Goal: Task Accomplishment & Management: Use online tool/utility

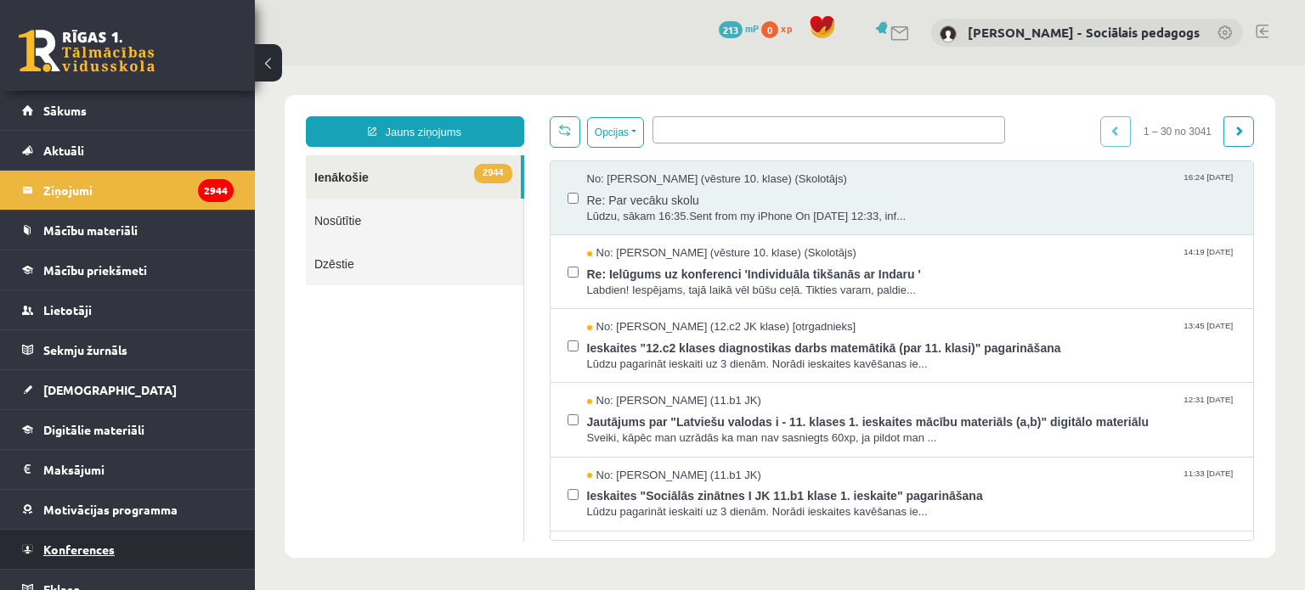
click at [99, 543] on span "Konferences" at bounding box center [78, 549] width 71 height 15
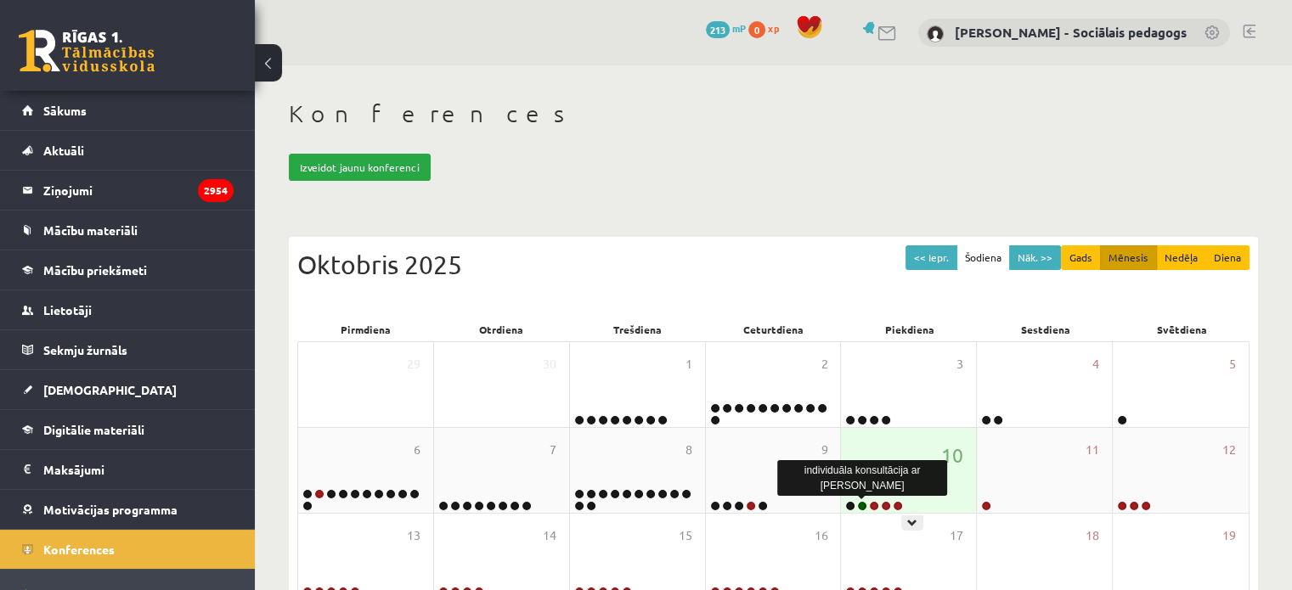
click at [864, 505] on link at bounding box center [862, 506] width 10 height 10
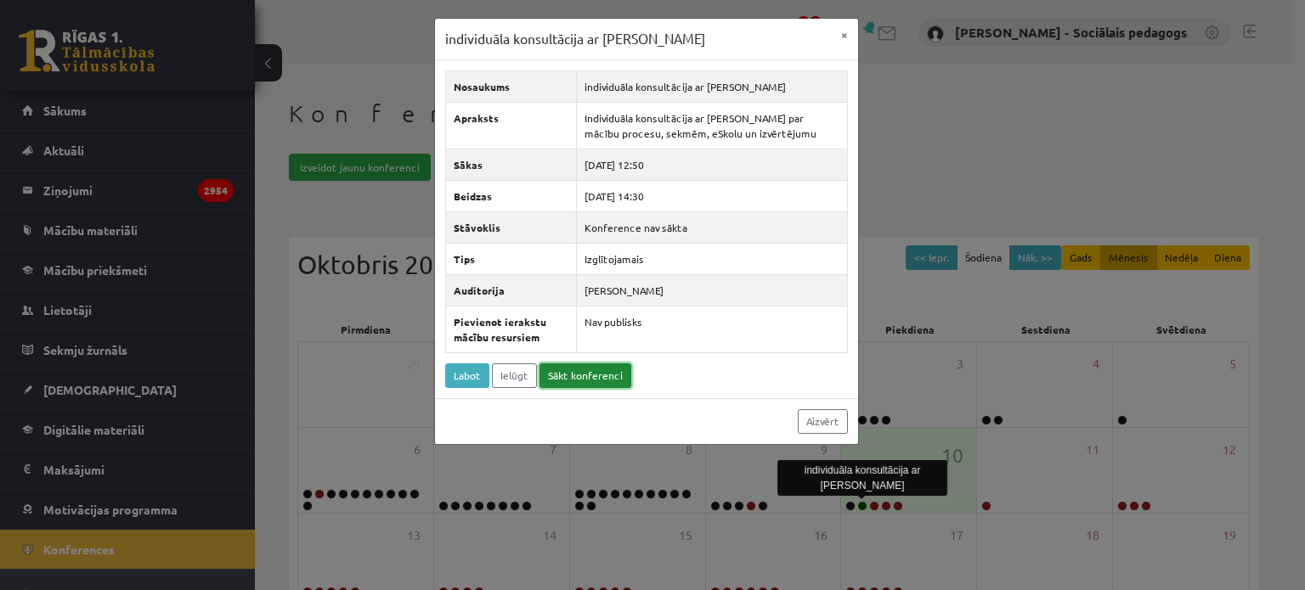
click at [567, 370] on link "Sākt konferenci" at bounding box center [585, 376] width 92 height 25
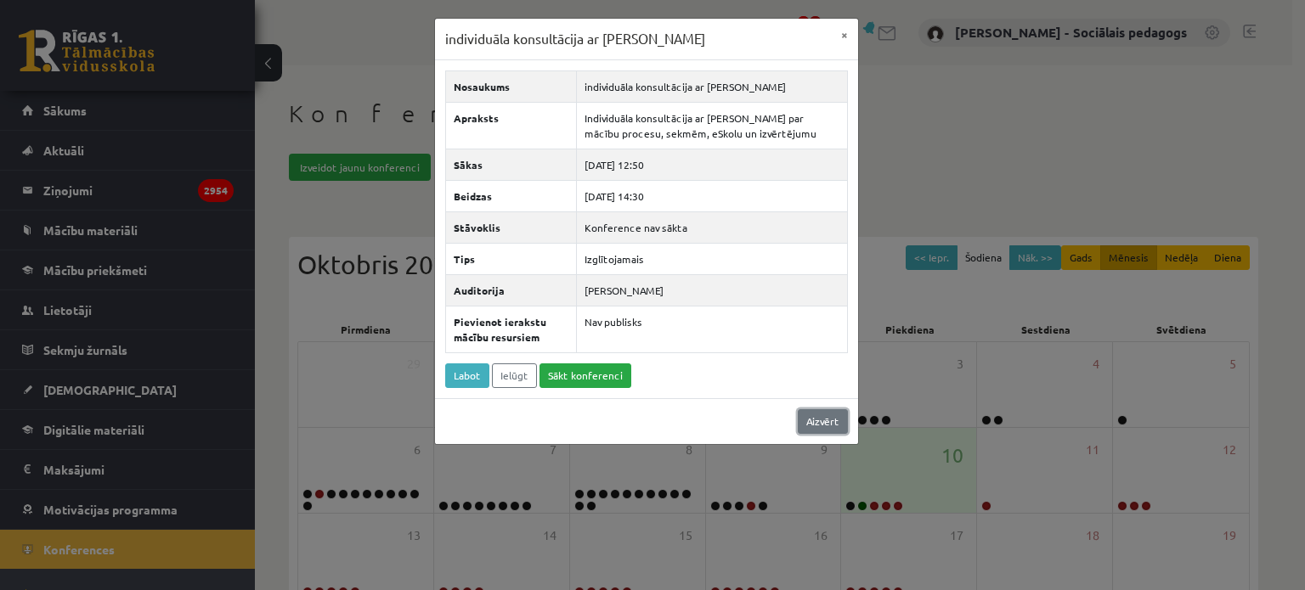
click at [827, 418] on link "Aizvērt" at bounding box center [823, 421] width 50 height 25
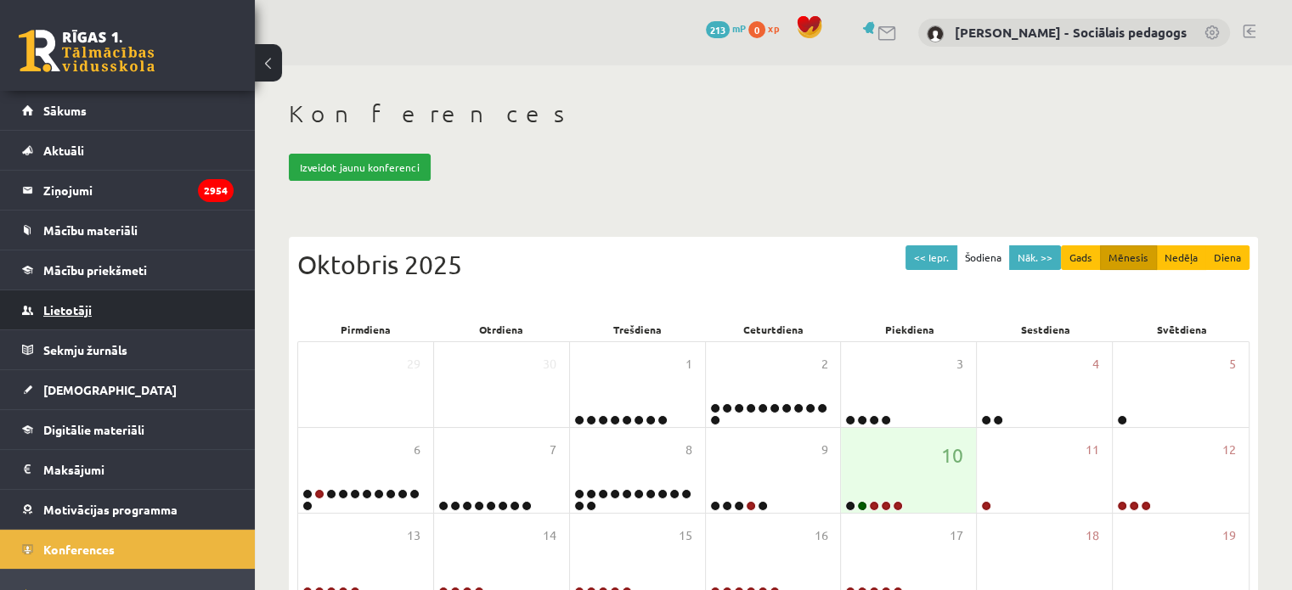
click at [80, 308] on span "Lietotāji" at bounding box center [67, 309] width 48 height 15
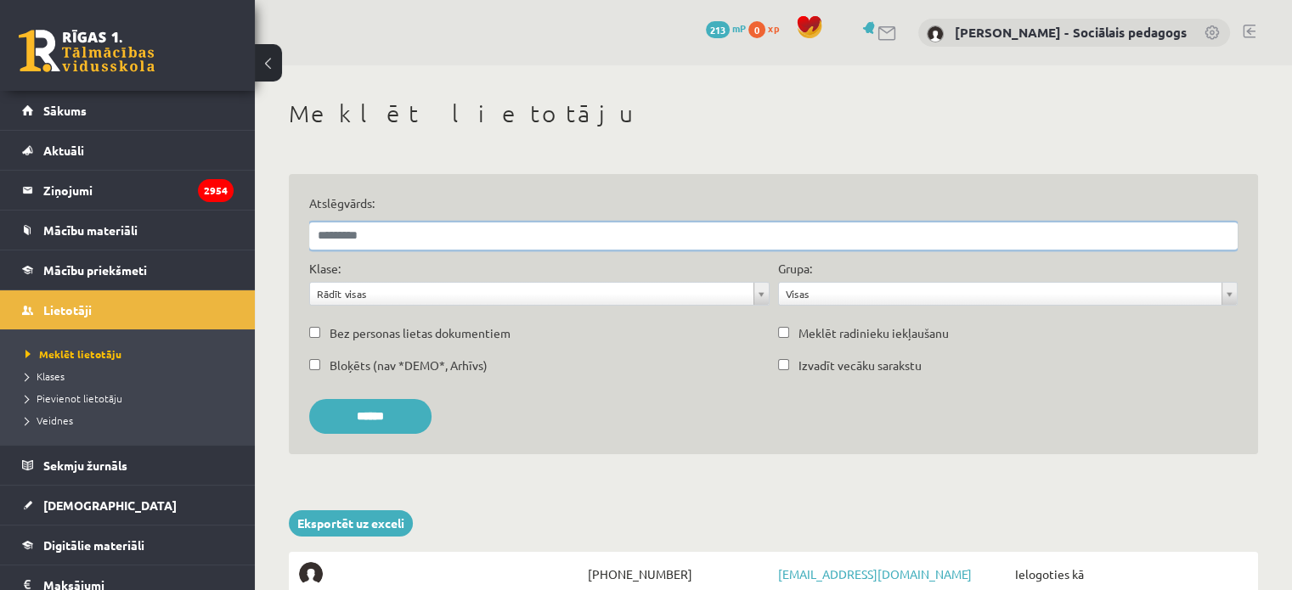
click at [463, 235] on input "Atslēgvārds:" at bounding box center [773, 236] width 928 height 27
type input "**********"
click at [419, 417] on input "******" at bounding box center [370, 416] width 122 height 35
click at [489, 568] on span "Ivo Liepins (TESTA profils) ( *DEMO* )" at bounding box center [443, 574] width 231 height 24
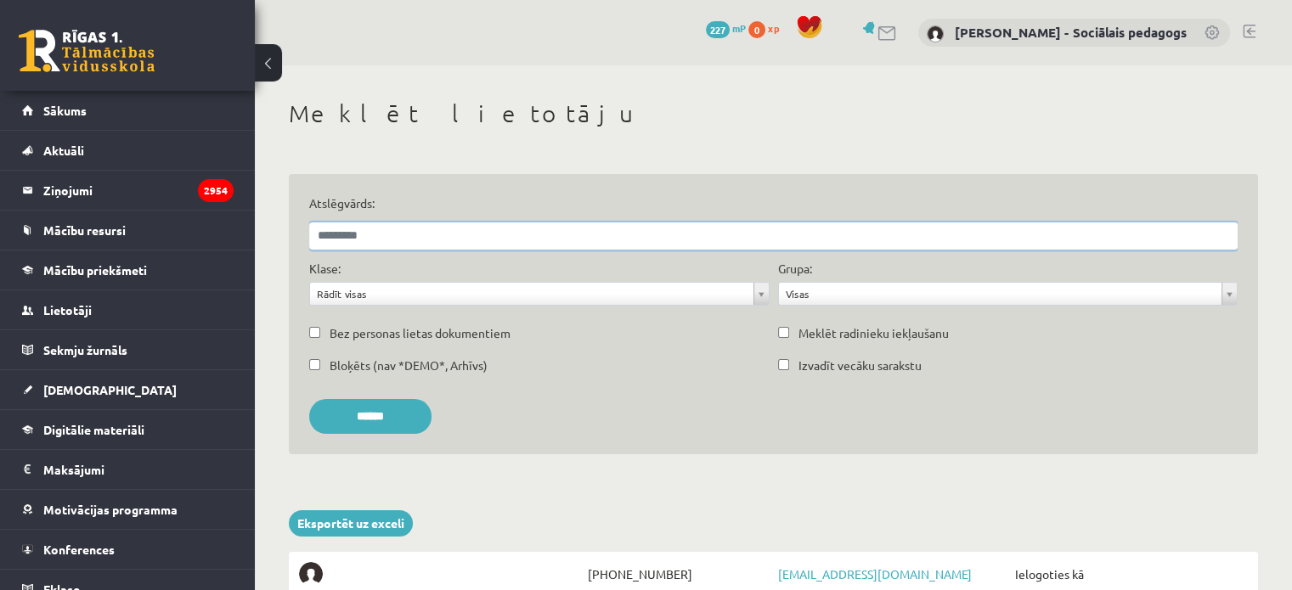
click at [446, 233] on input "Atslēgvārds:" at bounding box center [773, 236] width 928 height 27
type input "**********"
click at [410, 403] on input "******" at bounding box center [370, 416] width 122 height 35
click at [1124, 573] on link "Jasmīne Ozola" at bounding box center [1130, 574] width 93 height 15
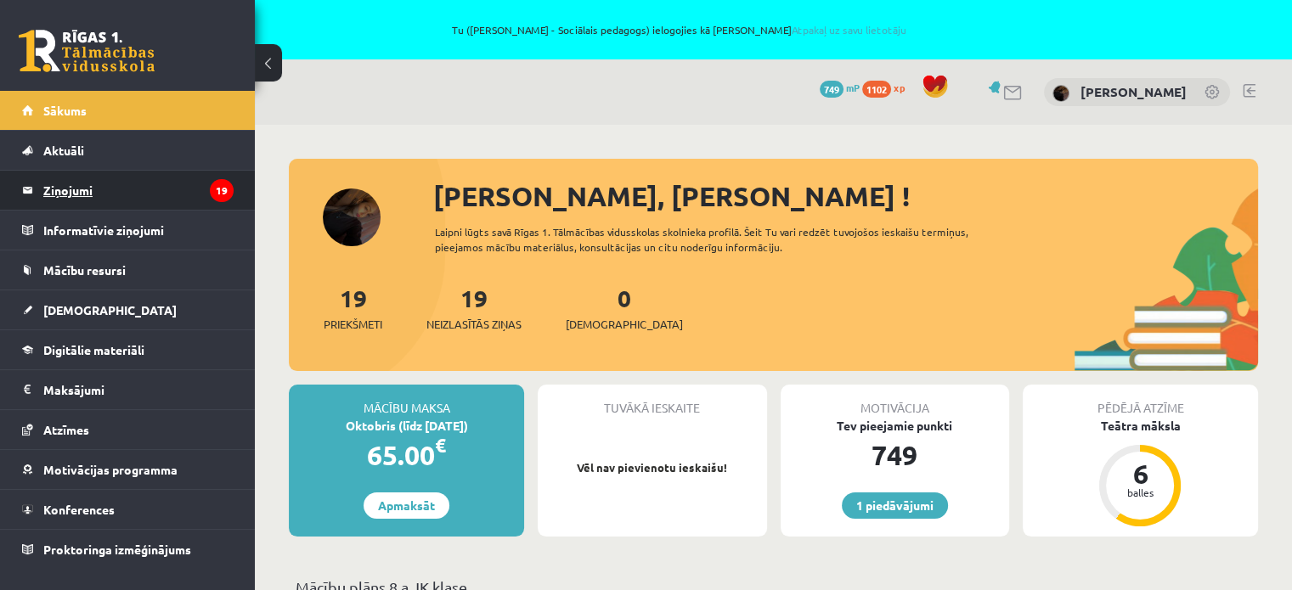
click at [73, 191] on legend "Ziņojumi 19" at bounding box center [138, 190] width 190 height 39
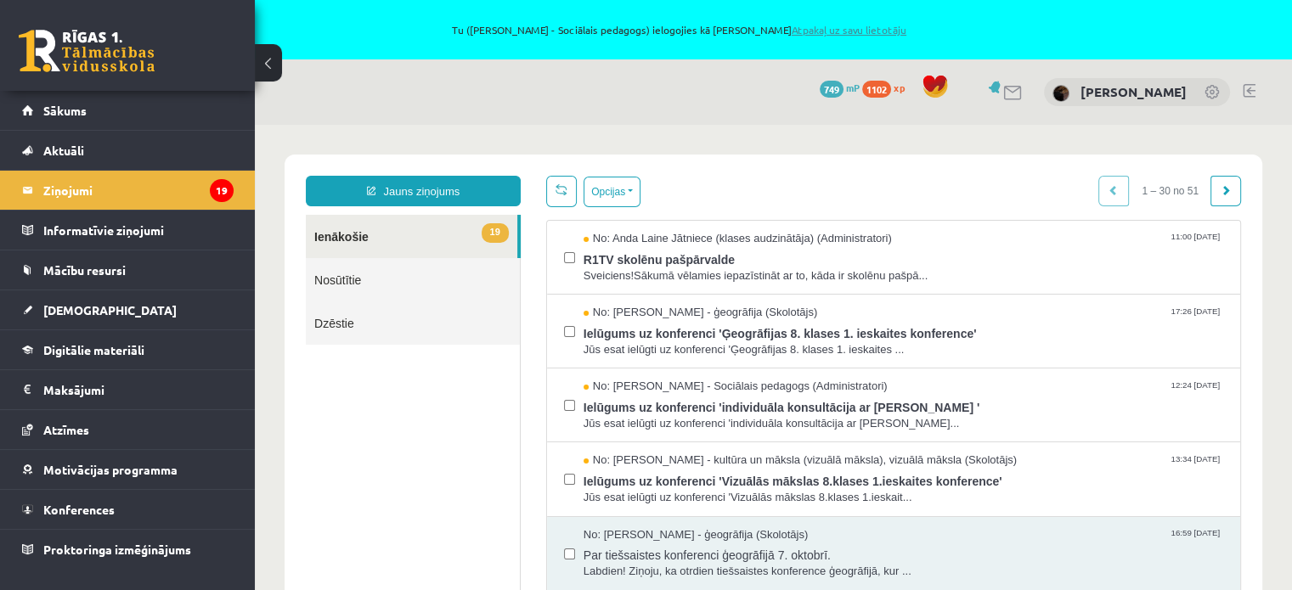
click at [871, 29] on link "Atpakaļ uz savu lietotāju" at bounding box center [849, 30] width 115 height 14
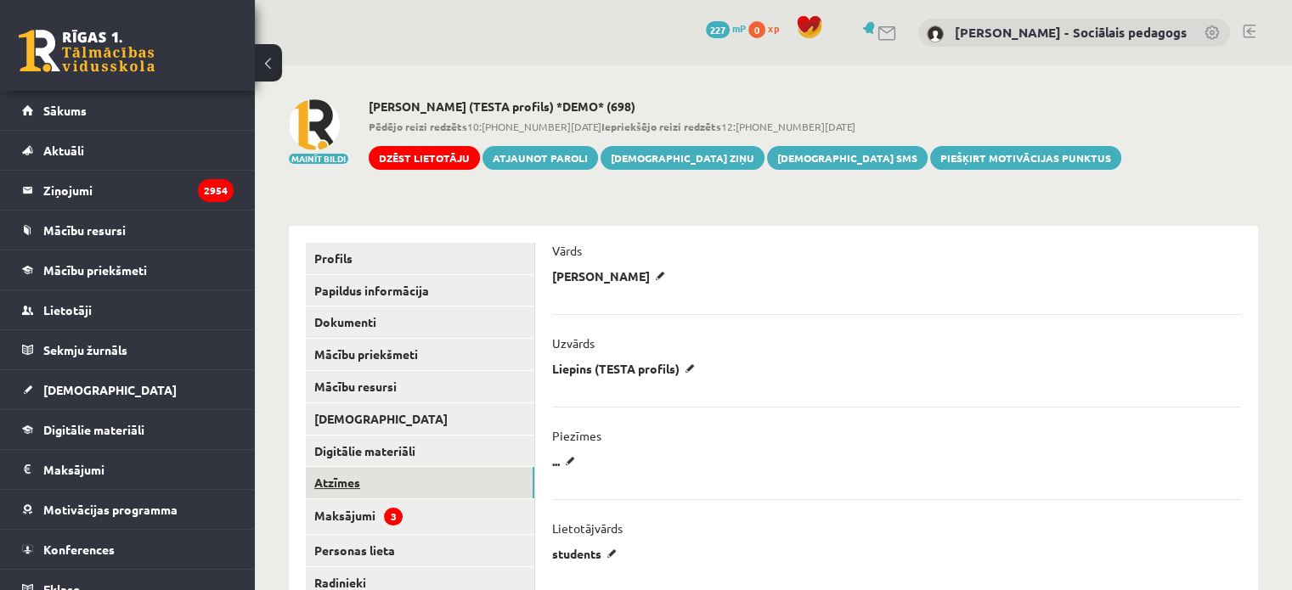
click at [353, 473] on link "Atzīmes" at bounding box center [420, 482] width 228 height 31
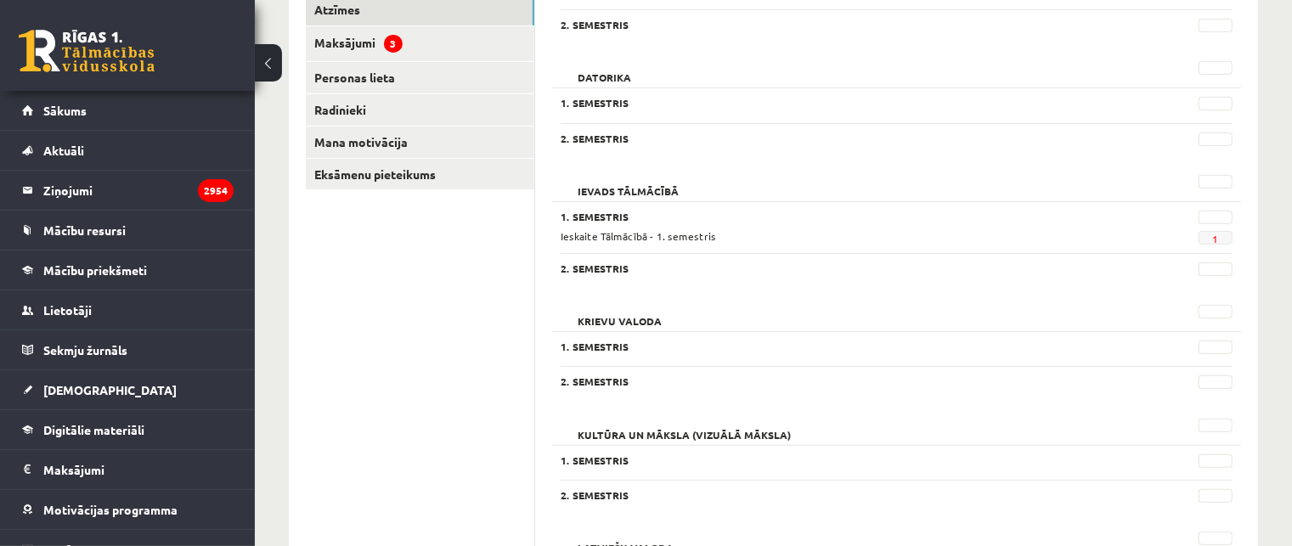
scroll to position [480, 0]
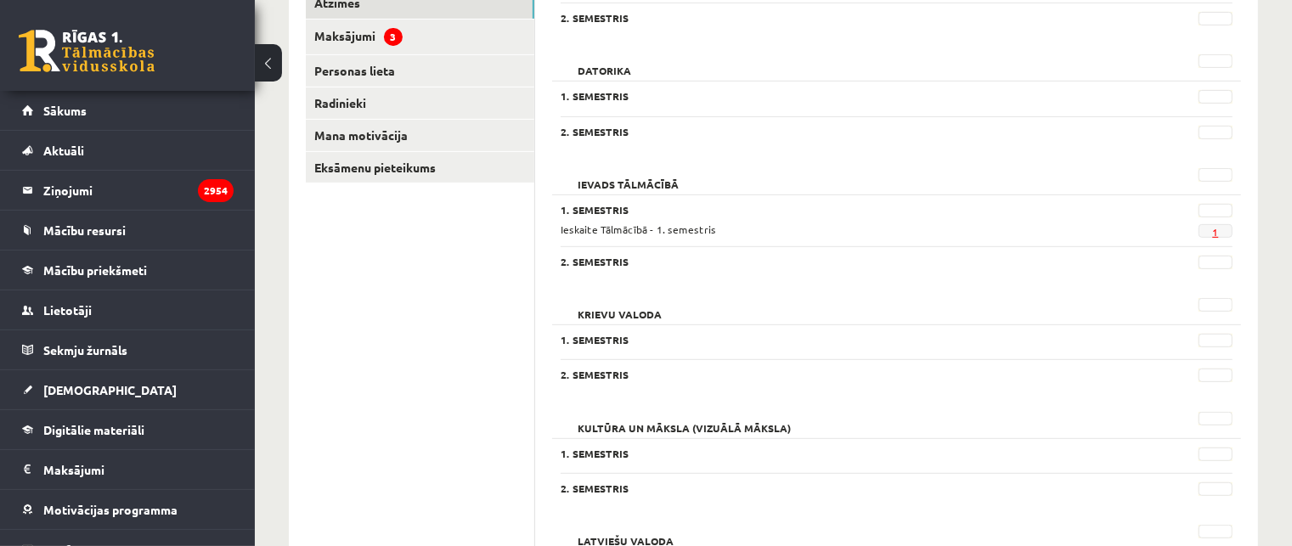
click at [1216, 228] on link "1" at bounding box center [1215, 232] width 6 height 14
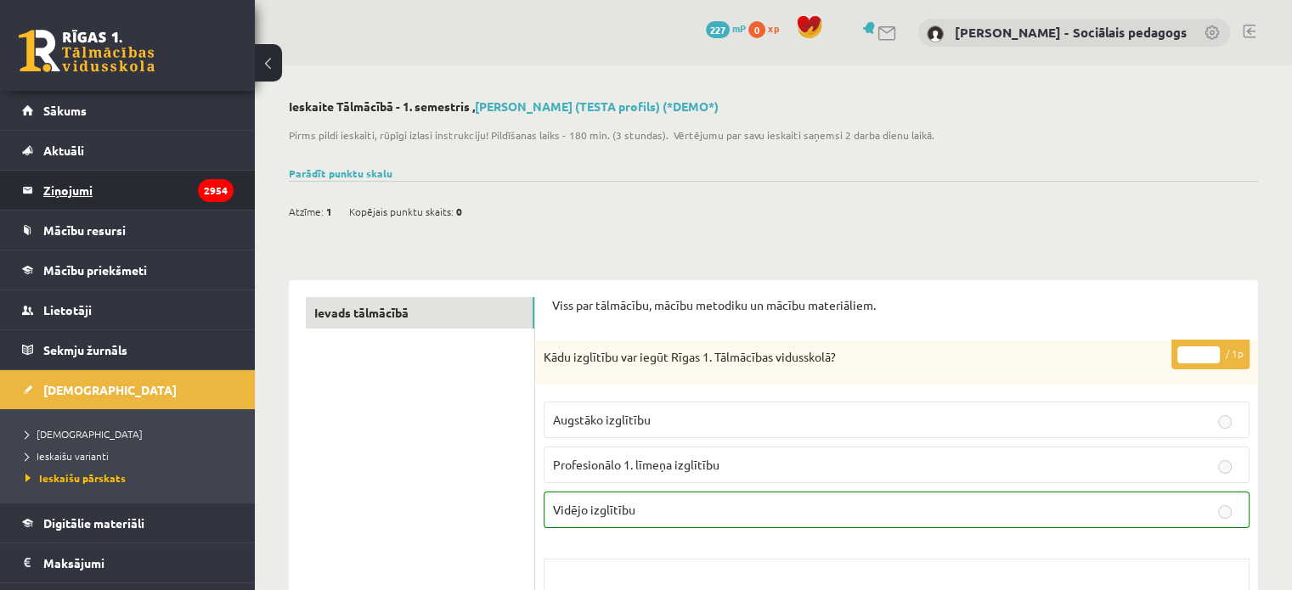
click at [87, 184] on legend "Ziņojumi 2954" at bounding box center [138, 190] width 190 height 39
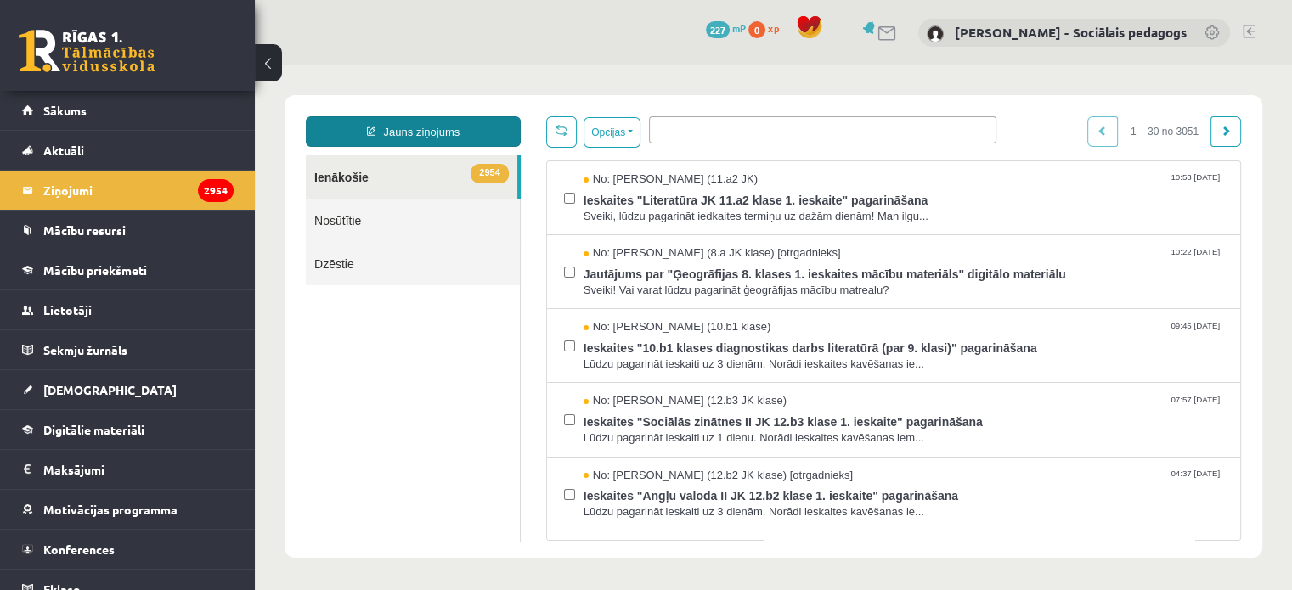
click at [448, 131] on link "Jauns ziņojums" at bounding box center [413, 131] width 215 height 31
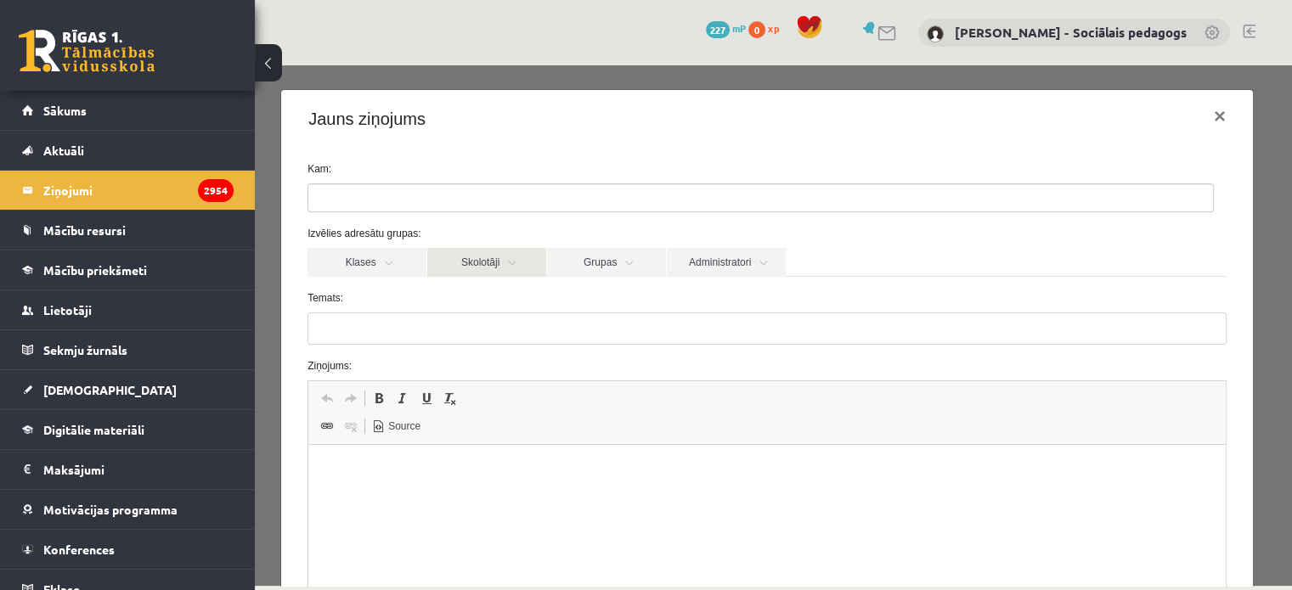
click at [488, 268] on link "Skolotāji" at bounding box center [486, 262] width 119 height 29
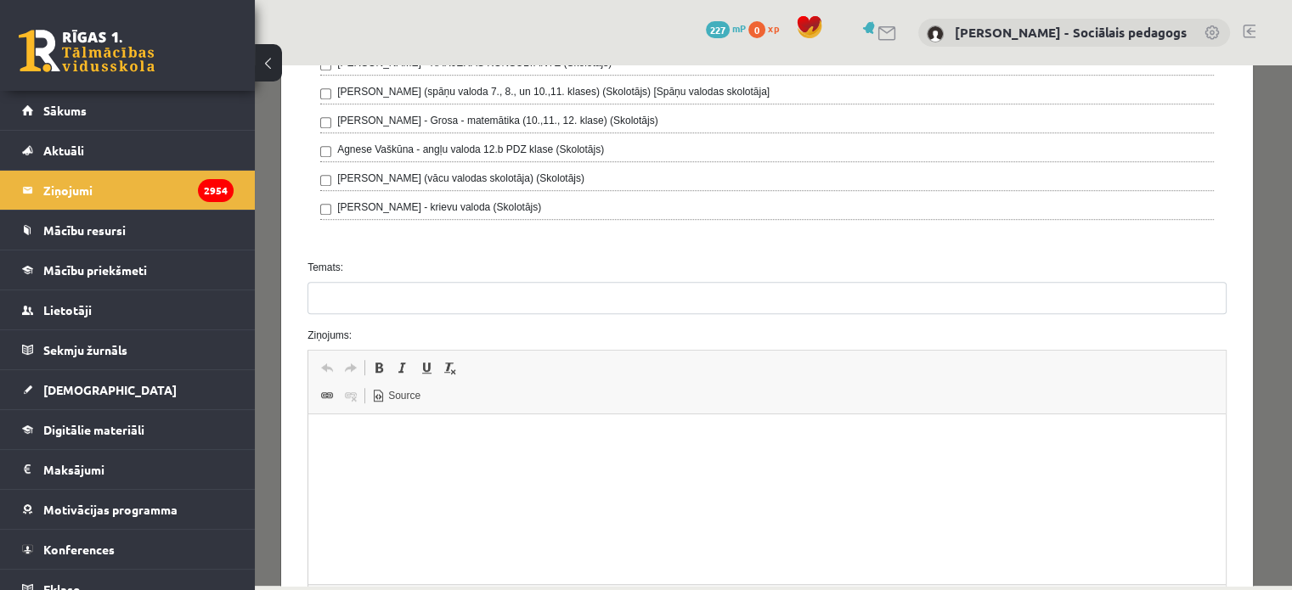
scroll to position [1122, 0]
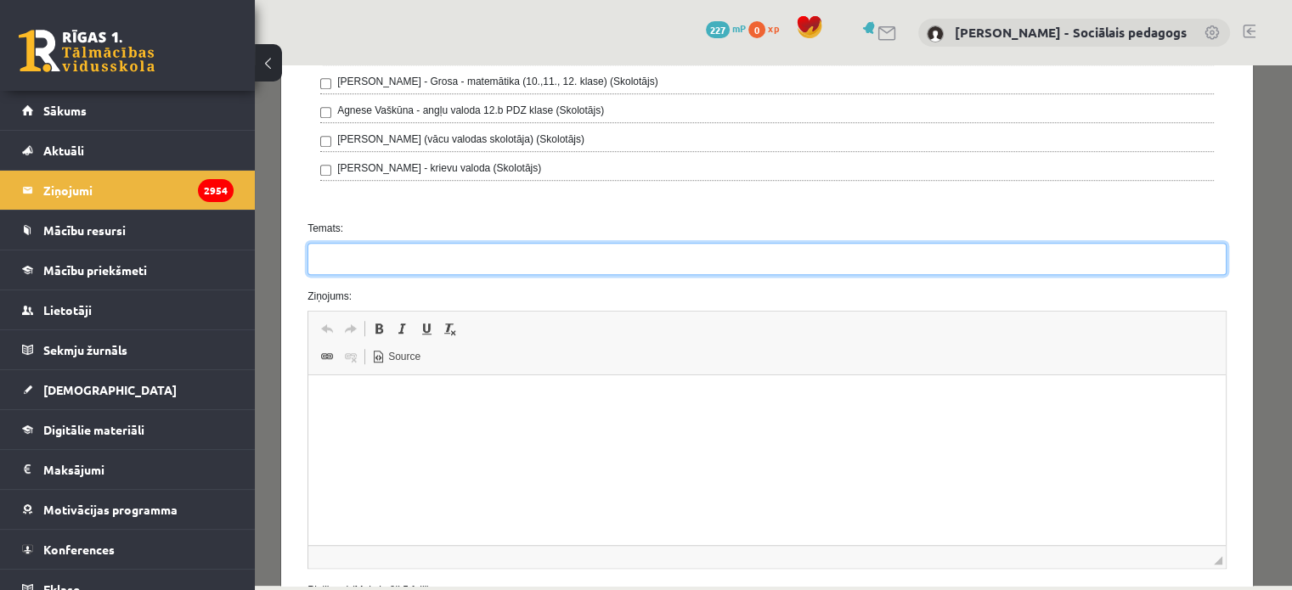
click at [499, 249] on input "Temats:" at bounding box center [766, 259] width 919 height 32
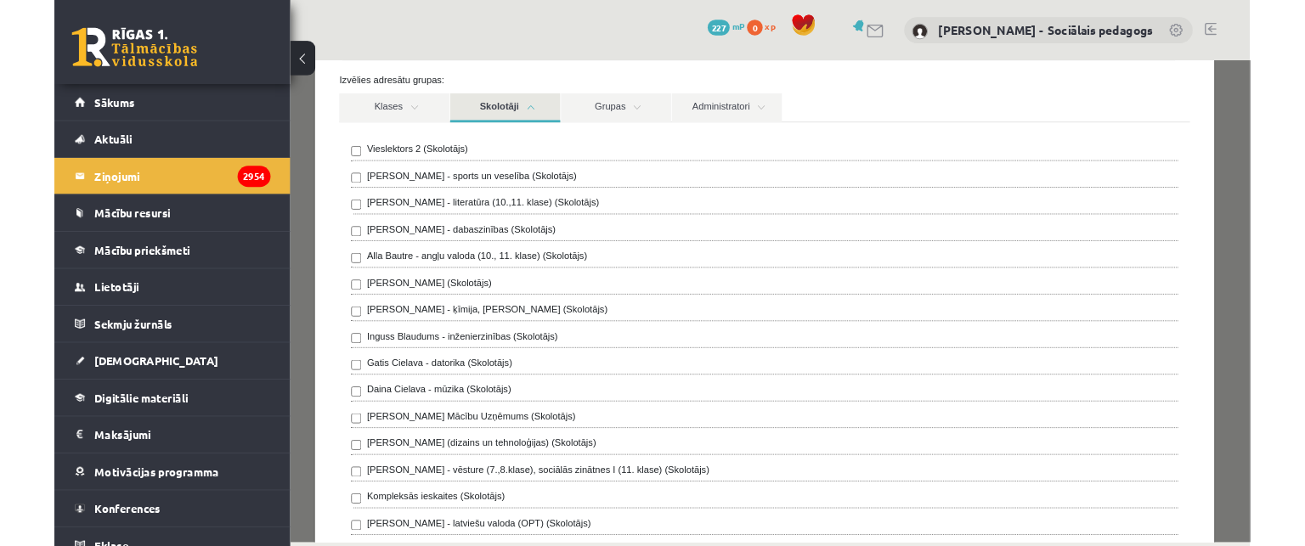
scroll to position [0, 0]
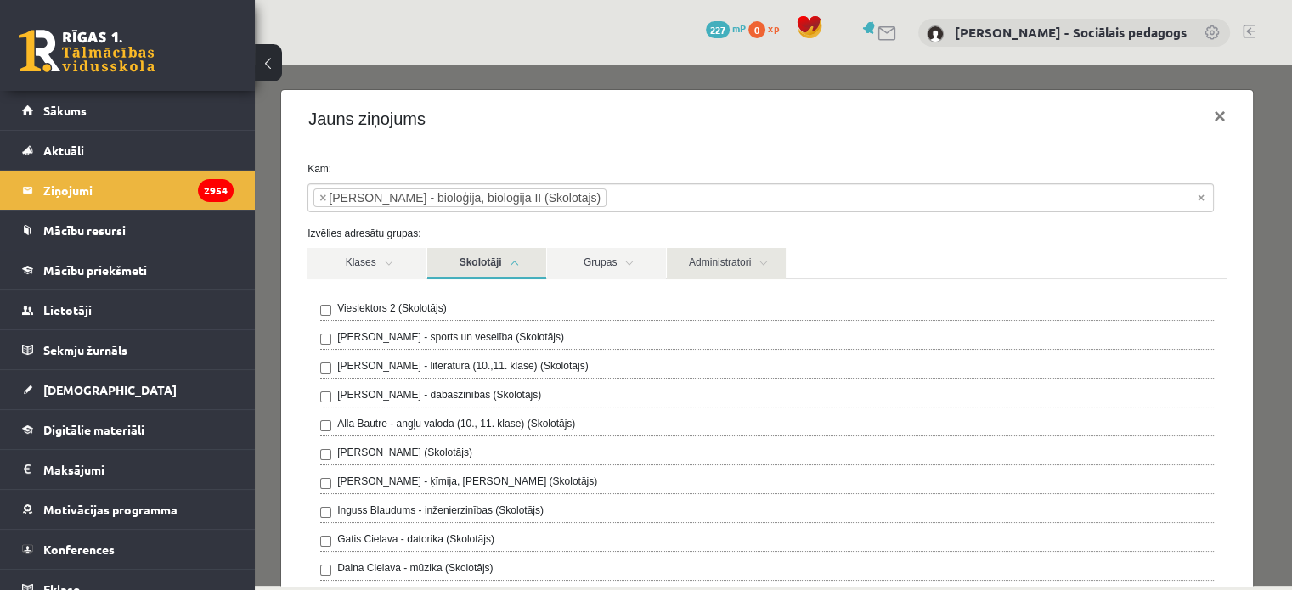
click at [725, 259] on link "Administratori" at bounding box center [726, 263] width 119 height 31
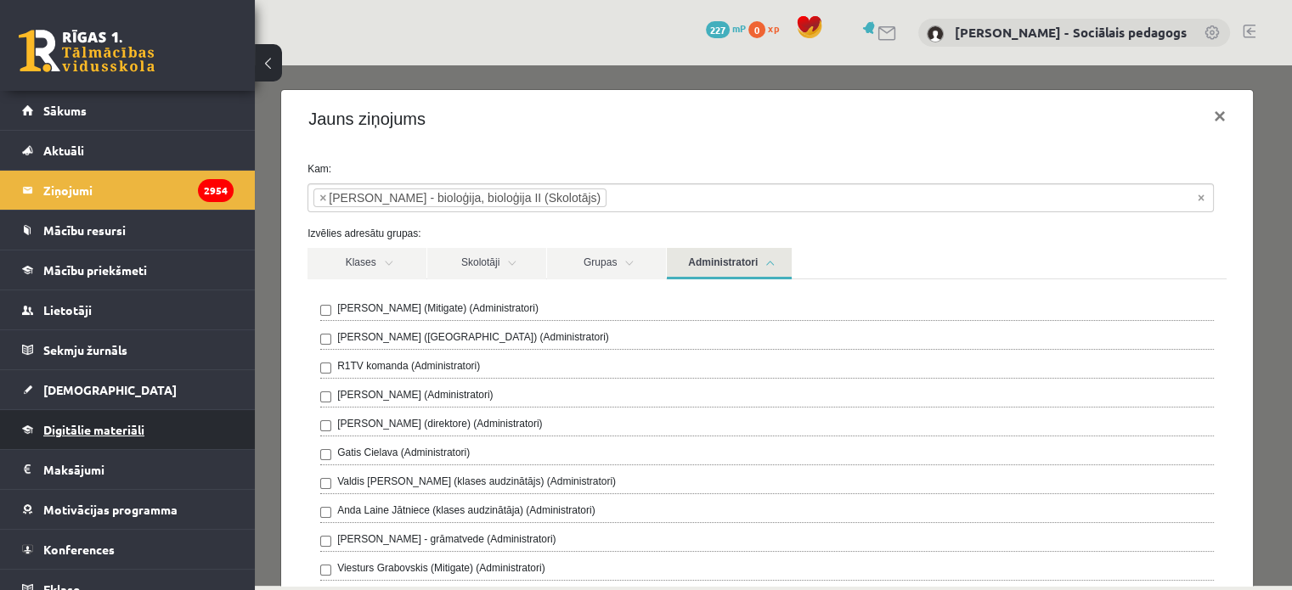
click at [126, 427] on span "Digitālie materiāli" at bounding box center [93, 429] width 101 height 15
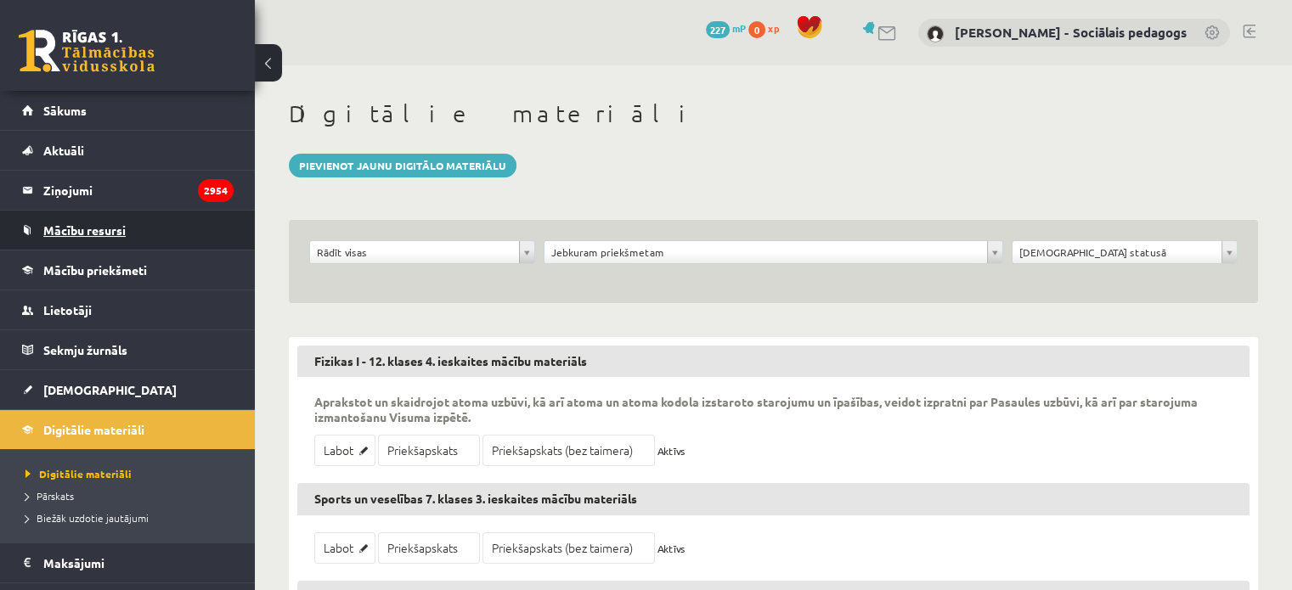
click at [94, 224] on span "Mācību resursi" at bounding box center [84, 230] width 82 height 15
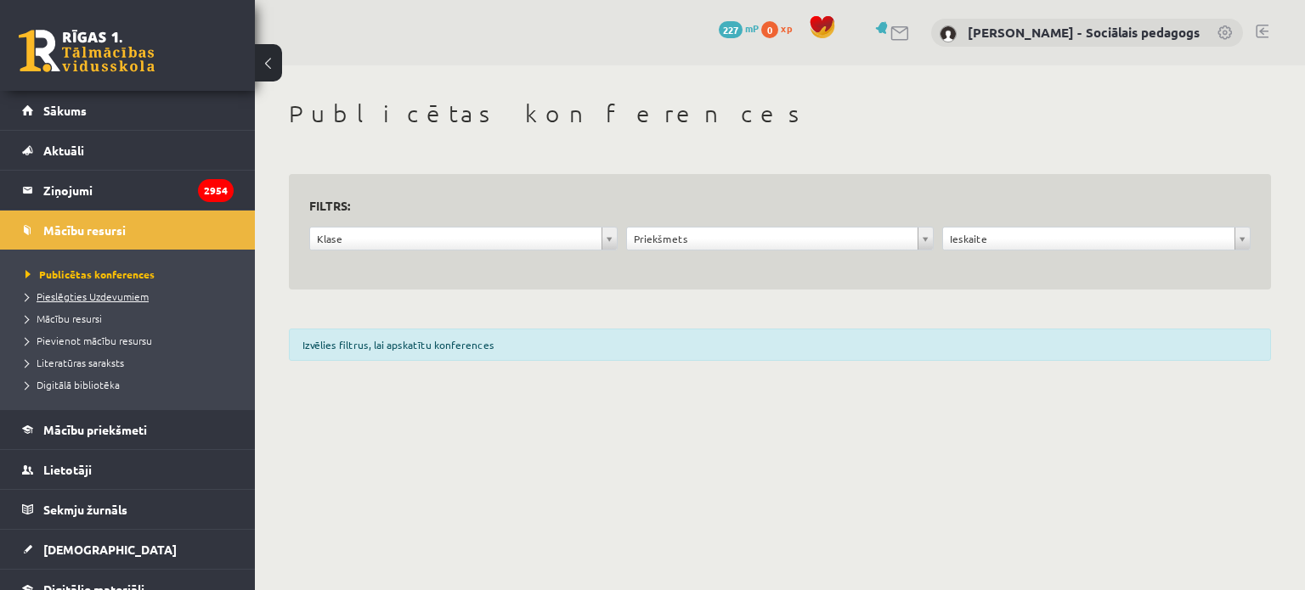
click at [129, 298] on span "Pieslēgties Uzdevumiem" at bounding box center [86, 297] width 123 height 14
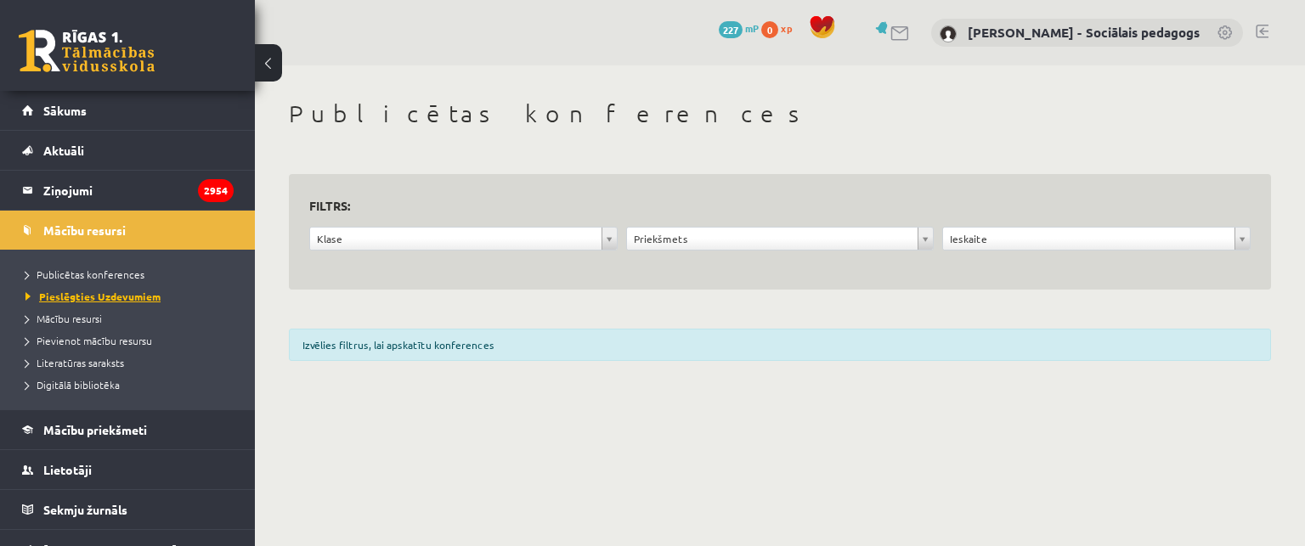
click at [121, 295] on span "Pieslēgties Uzdevumiem" at bounding box center [92, 297] width 135 height 14
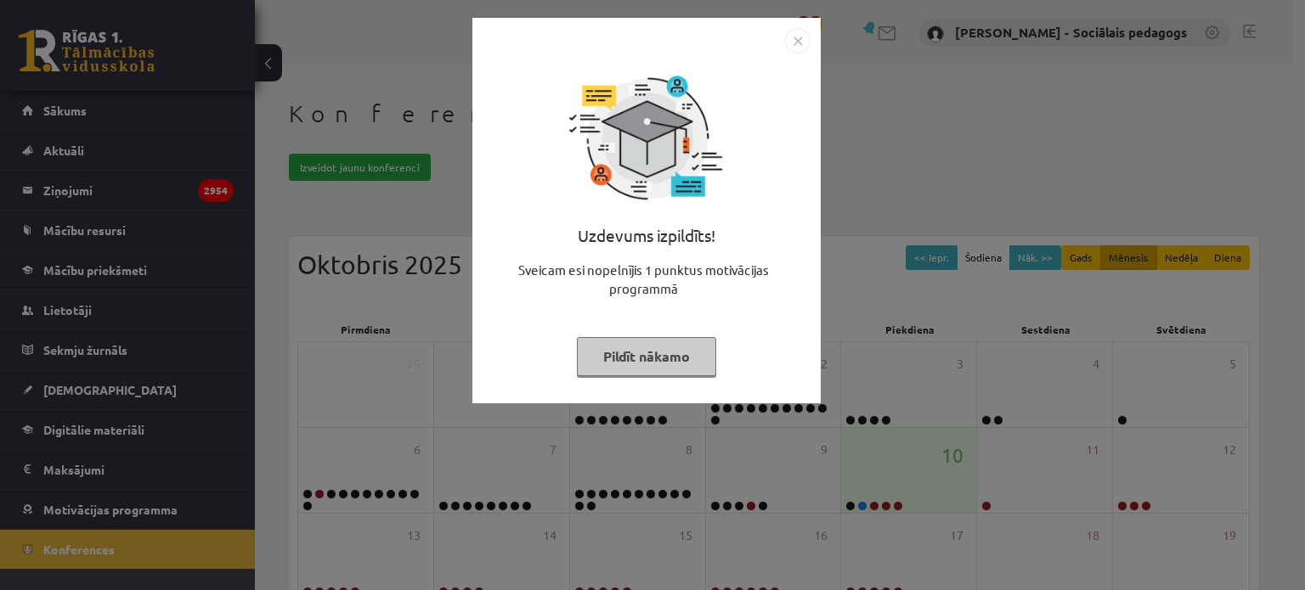
click at [663, 359] on button "Pildīt nākamo" at bounding box center [646, 356] width 139 height 39
